Goal: Task Accomplishment & Management: Manage account settings

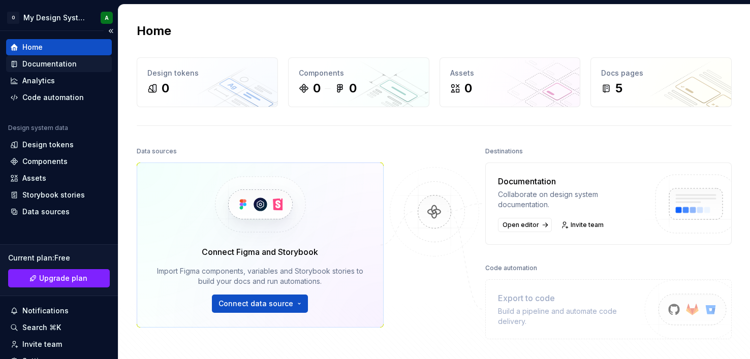
click at [45, 63] on div "Documentation" at bounding box center [49, 64] width 54 height 10
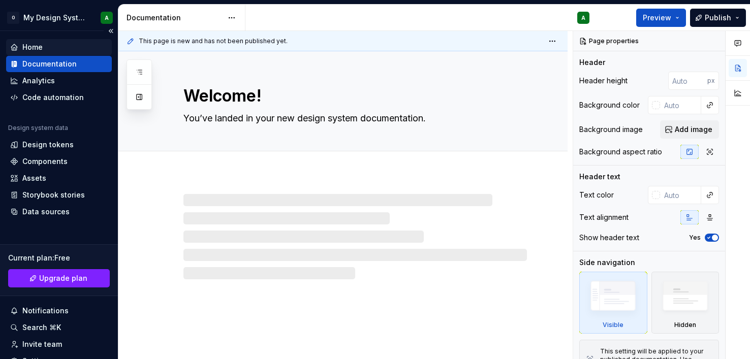
type textarea "*"
click at [44, 47] on div "Home" at bounding box center [59, 47] width 98 height 10
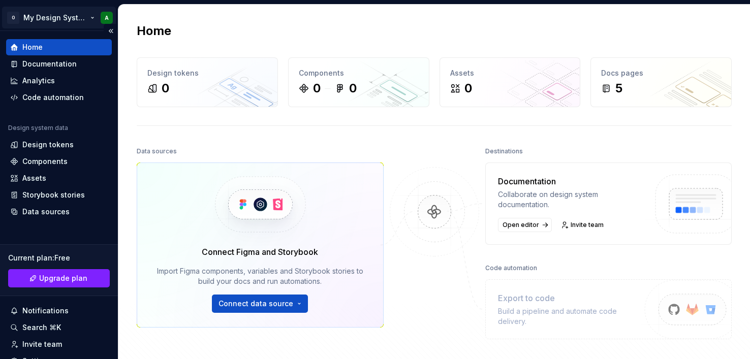
click at [44, 16] on html "O My Design System A Home Documentation Analytics Code automation Design system…" at bounding box center [375, 179] width 750 height 359
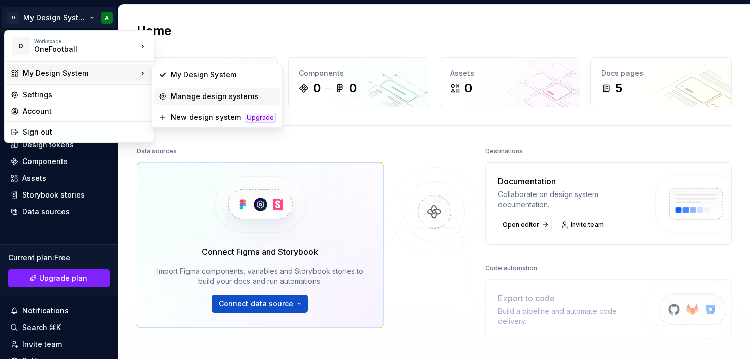
click at [197, 91] on div "Manage design systems" at bounding box center [223, 96] width 105 height 10
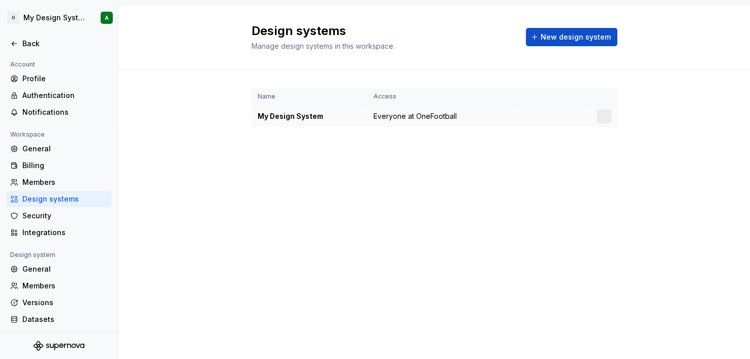
click at [361, 111] on div "My Design System" at bounding box center [310, 116] width 104 height 10
click at [286, 115] on div "My Design System" at bounding box center [310, 116] width 104 height 10
click at [72, 21] on html "O My Design System A Back Account Profile Authentication Notifications Workspac…" at bounding box center [375, 179] width 750 height 359
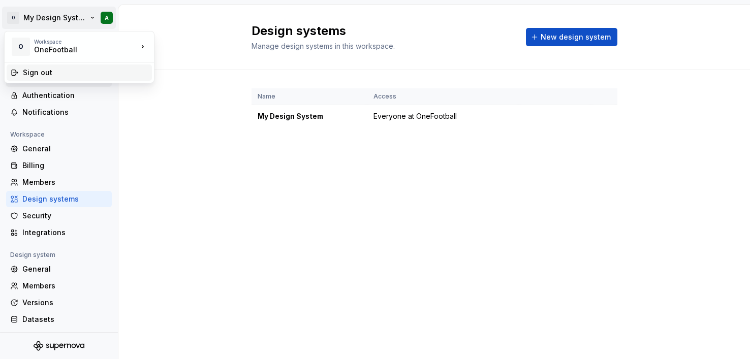
click at [41, 77] on div "Sign out" at bounding box center [85, 73] width 125 height 10
